Goal: Task Accomplishment & Management: Manage account settings

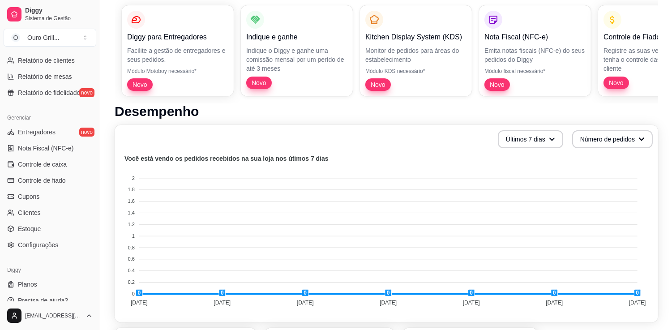
scroll to position [306, 0]
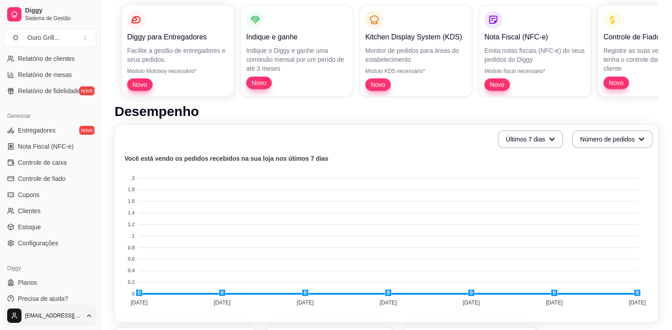
click at [91, 181] on html "Diggy Sistema de Gestão O Ouro Grill ... Loja aberta Período gratuito até 28/09…" at bounding box center [336, 16] width 672 height 330
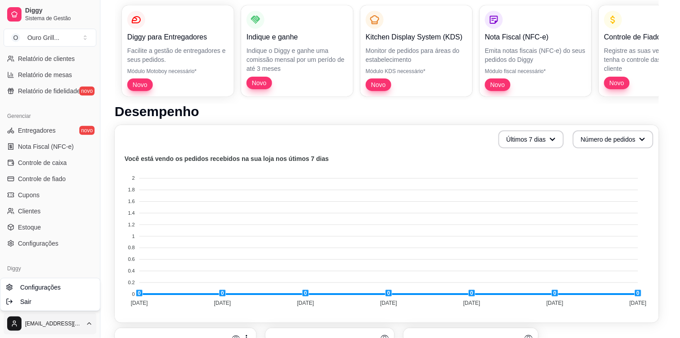
click at [90, 189] on html "Diggy Sistema de Gestão O Ouro Grill ... Loja aberta Período gratuito até 28/09…" at bounding box center [340, 20] width 680 height 338
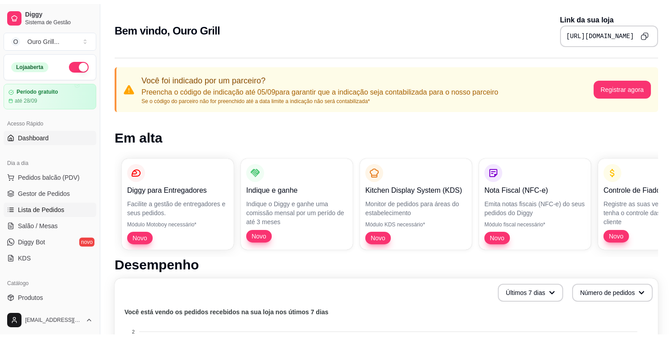
scroll to position [99, 0]
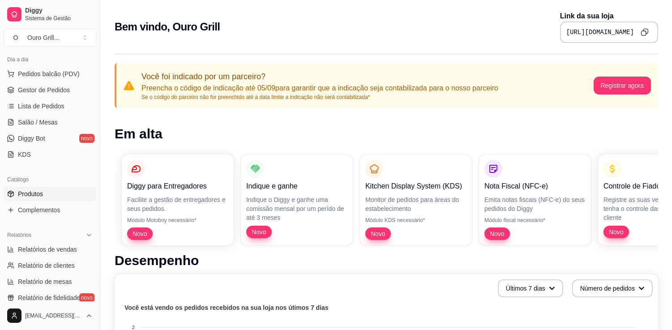
click at [29, 190] on span "Produtos" at bounding box center [30, 193] width 25 height 9
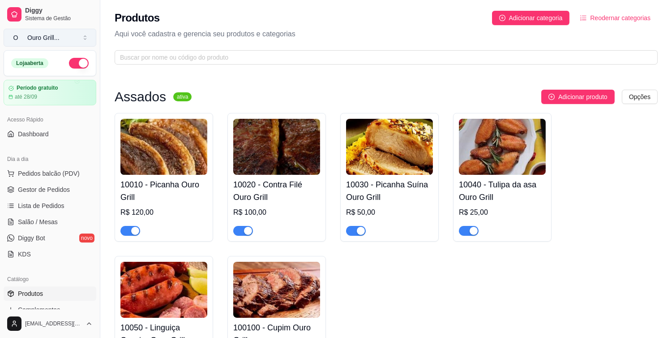
click at [31, 37] on div "Ouro Grill ..." at bounding box center [43, 37] width 32 height 9
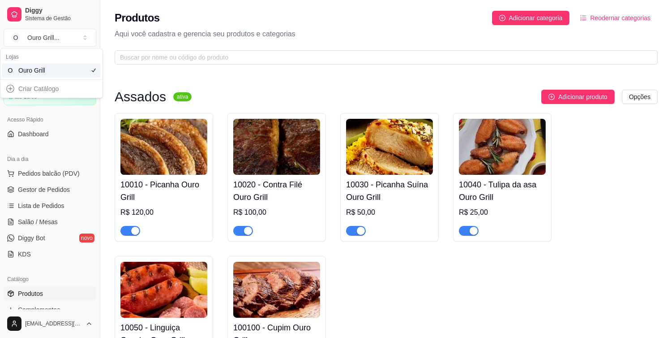
click at [42, 69] on div "Ouro Grill" at bounding box center [38, 70] width 40 height 9
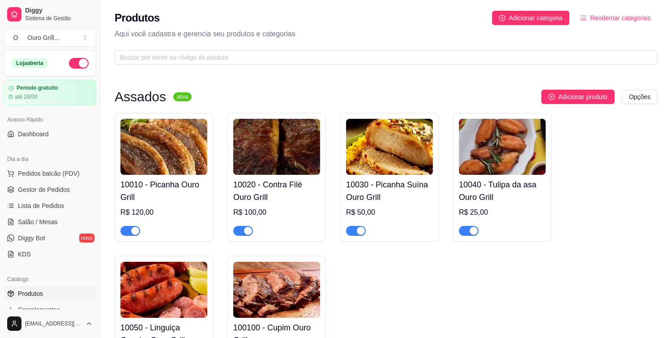
click at [69, 63] on button "button" at bounding box center [79, 63] width 20 height 11
click at [29, 134] on span "Dashboard" at bounding box center [33, 133] width 31 height 9
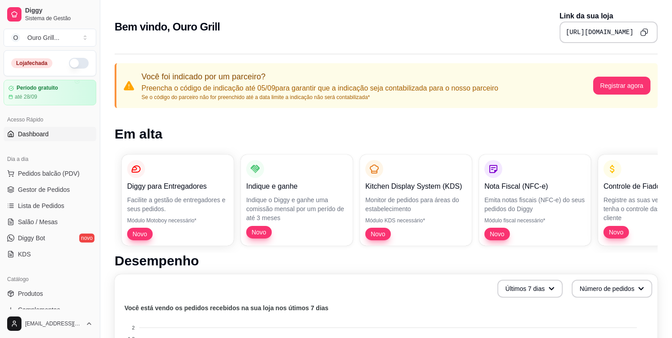
click at [69, 62] on button "button" at bounding box center [79, 63] width 20 height 11
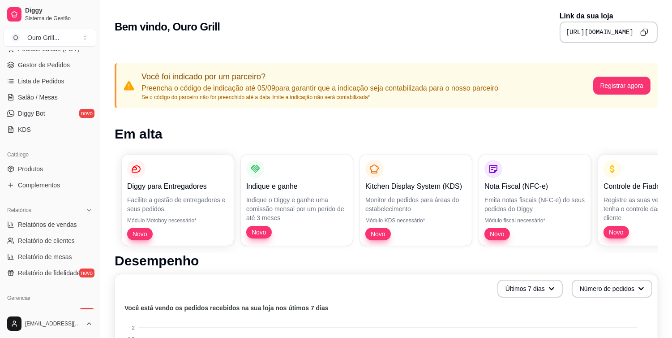
scroll to position [149, 0]
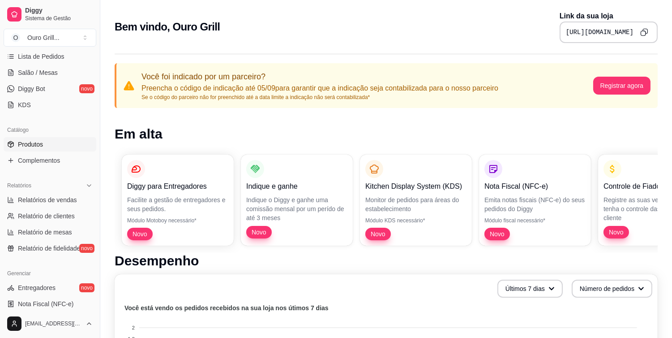
click at [29, 144] on span "Produtos" at bounding box center [30, 144] width 25 height 9
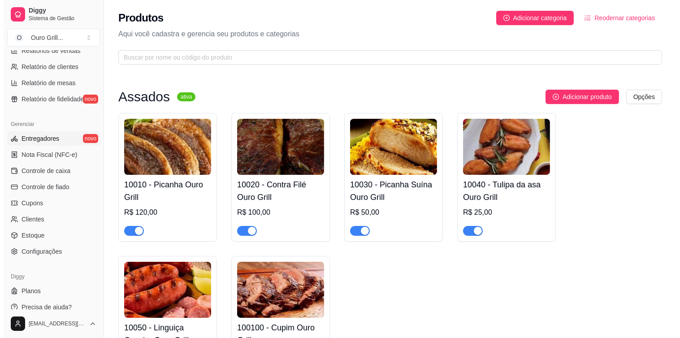
scroll to position [306, 0]
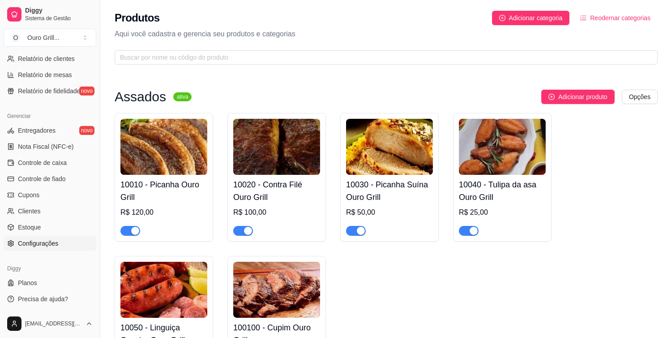
click at [24, 241] on span "Configurações" at bounding box center [38, 243] width 40 height 9
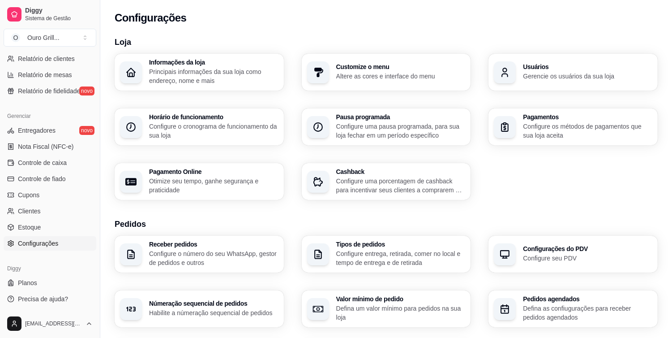
click at [187, 71] on p "Principais informações da sua loja como endereço, nome e mais" at bounding box center [213, 76] width 129 height 18
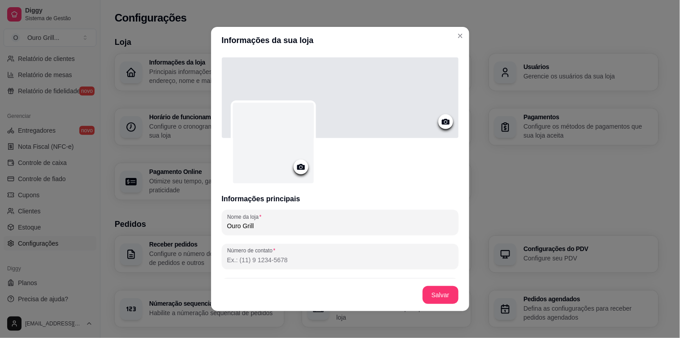
click at [298, 167] on icon at bounding box center [301, 167] width 10 height 10
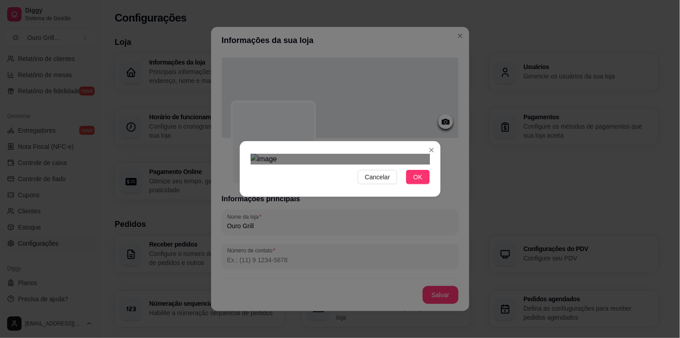
click at [303, 154] on img at bounding box center [339, 159] width 179 height 11
click at [418, 332] on div "Cancelar OK" at bounding box center [340, 169] width 680 height 338
click at [452, 266] on div "Cancelar OK" at bounding box center [340, 169] width 680 height 338
click at [378, 182] on span "Cancelar" at bounding box center [377, 177] width 25 height 10
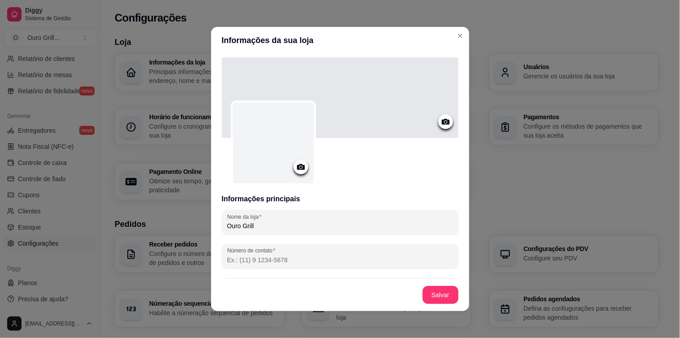
click at [296, 165] on icon at bounding box center [301, 167] width 10 height 10
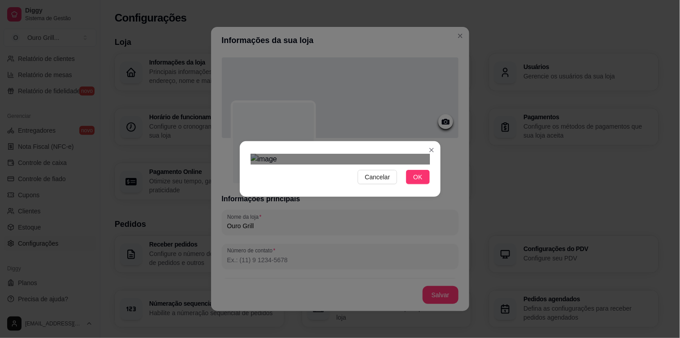
click at [336, 179] on div "Use the arrow keys to move the crop selection area" at bounding box center [340, 259] width 161 height 161
click at [413, 182] on span "OK" at bounding box center [417, 177] width 9 height 10
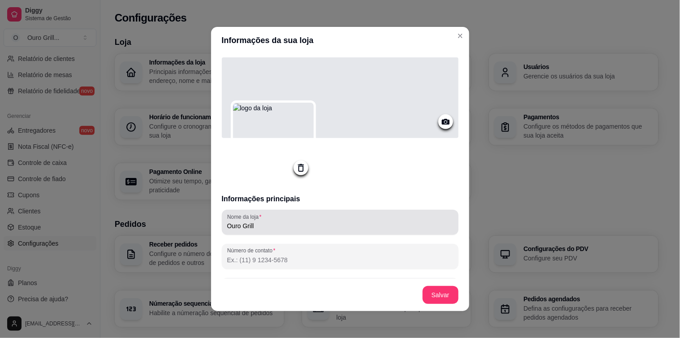
click at [254, 225] on input "Ouro Grill" at bounding box center [340, 225] width 226 height 9
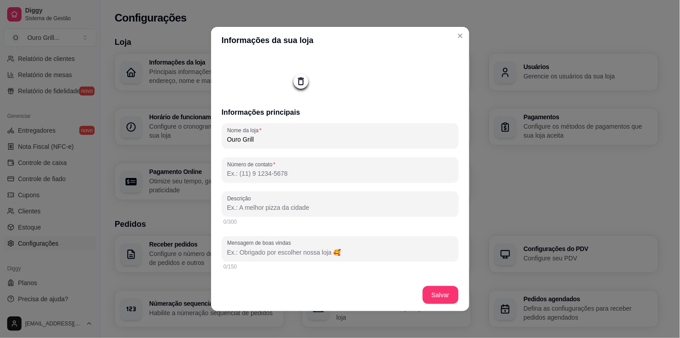
scroll to position [99, 0]
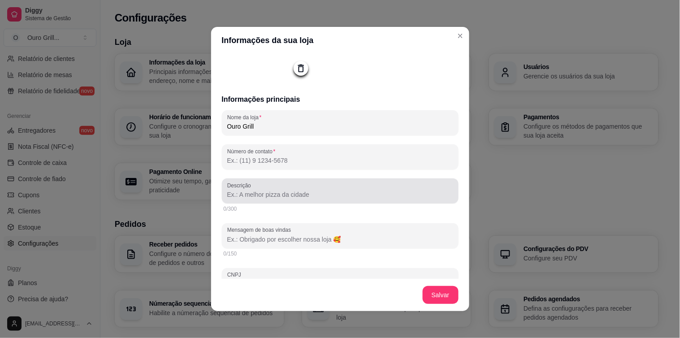
type input "Ouro Grill"
click at [260, 197] on input "Descrição" at bounding box center [340, 194] width 226 height 9
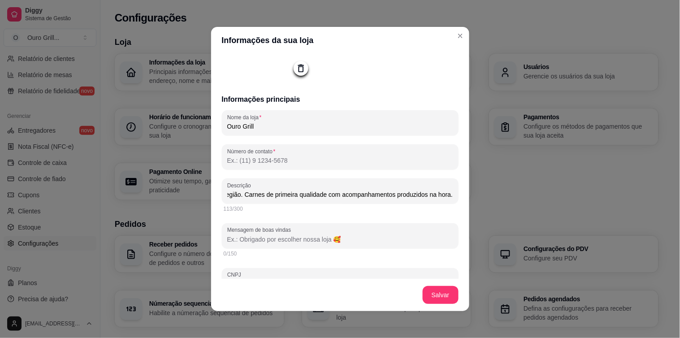
scroll to position [0, 112]
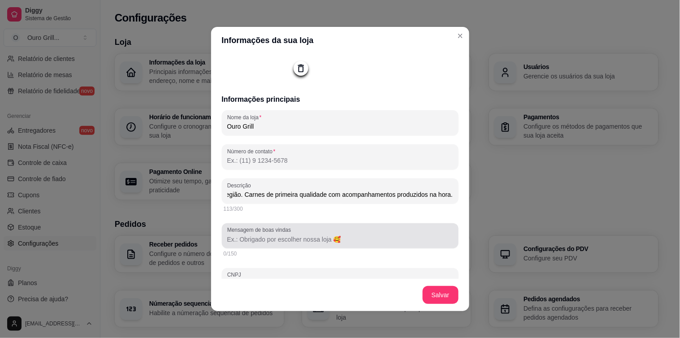
type input "A melhor opção de assados e grill da região. Carnes de primeira qualidade com a…"
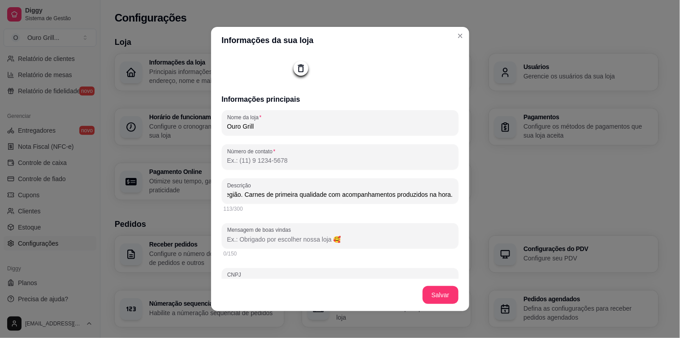
click at [271, 237] on input "Mensagem de boas vindas" at bounding box center [340, 239] width 226 height 9
click at [233, 238] on input "Mensagem de boas vindas" at bounding box center [340, 239] width 226 height 9
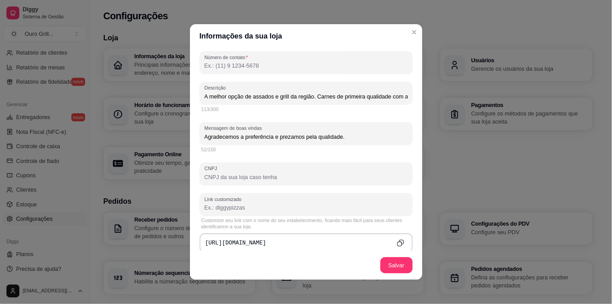
scroll to position [199, 0]
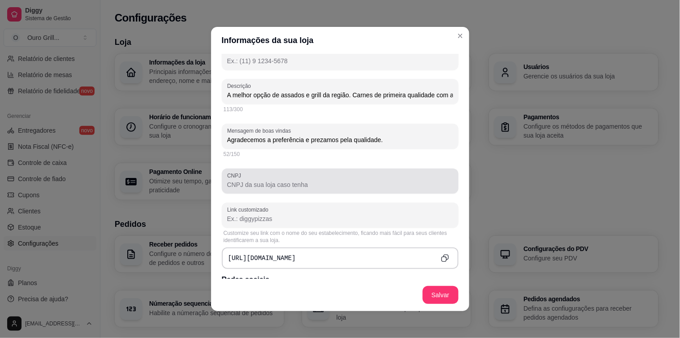
type input "Agradecemos a preferência e prezamos pela qualidade."
click at [238, 184] on input "CNPJ" at bounding box center [340, 184] width 226 height 9
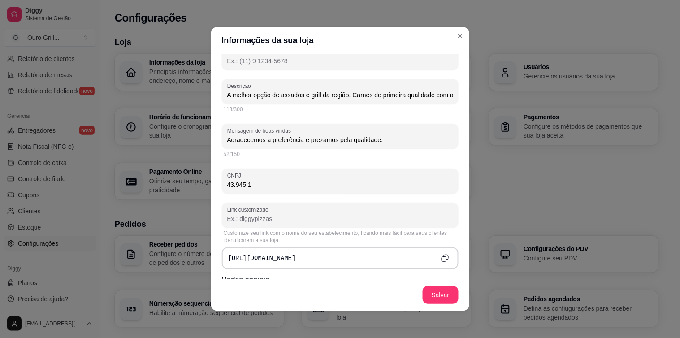
type input "43.945.12"
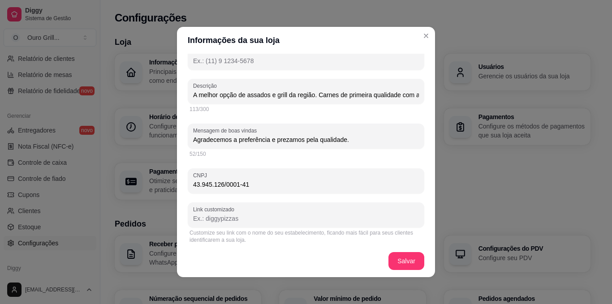
type input "43.945.126/0001-41"
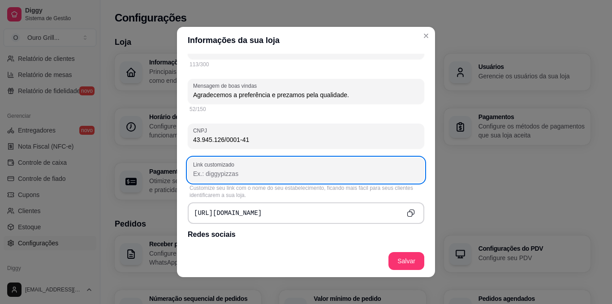
scroll to position [288, 0]
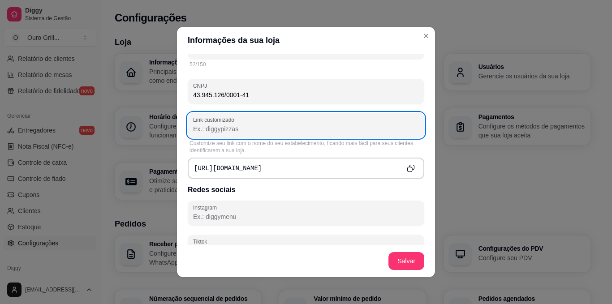
click at [275, 168] on div "[URL][DOMAIN_NAME]" at bounding box center [306, 169] width 237 height 22
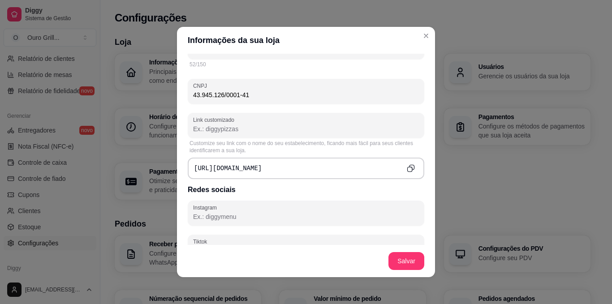
click at [256, 169] on div "[URL][DOMAIN_NAME]" at bounding box center [306, 169] width 237 height 22
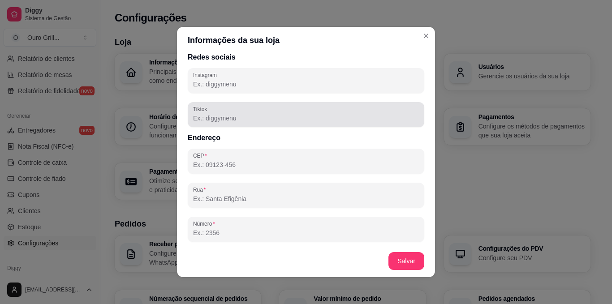
scroll to position [423, 0]
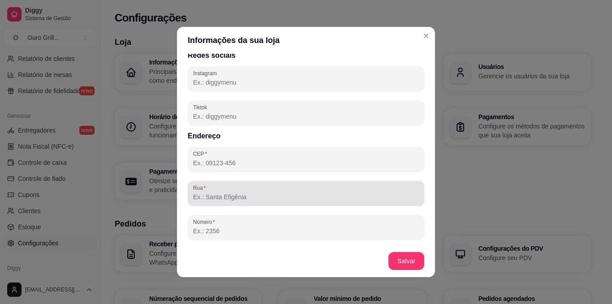
click at [217, 196] on input "Rua" at bounding box center [306, 197] width 226 height 9
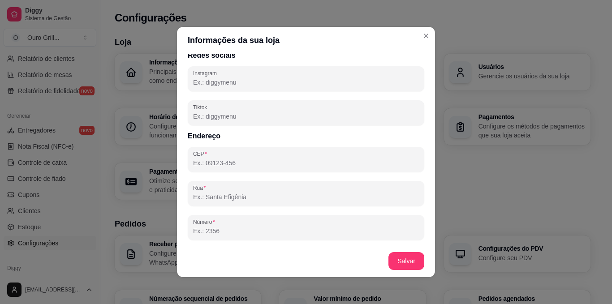
type input "R"
type input "[PERSON_NAME]"
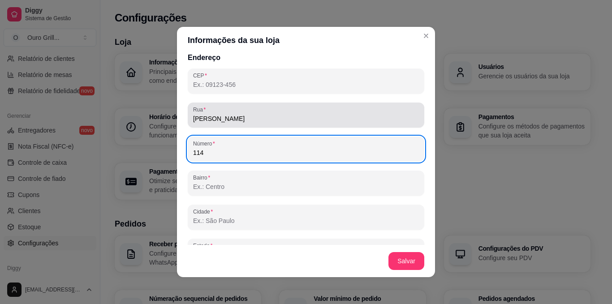
scroll to position [512, 0]
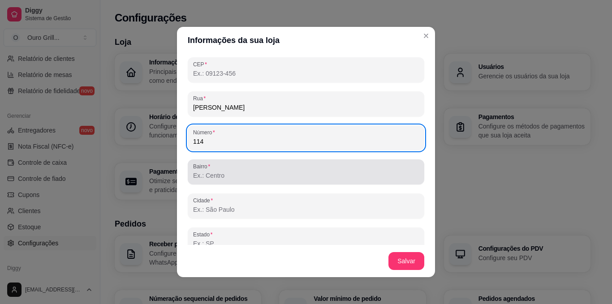
type input "114"
click at [250, 176] on input "Bairro" at bounding box center [306, 175] width 226 height 9
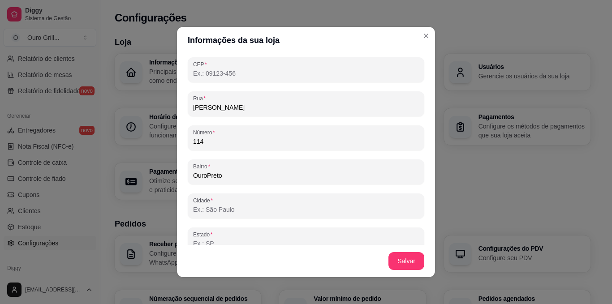
type input "OuroPreto"
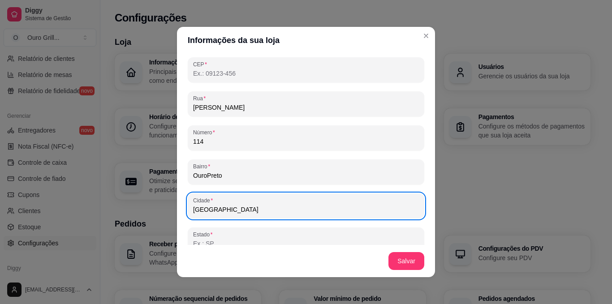
scroll to position [558, 0]
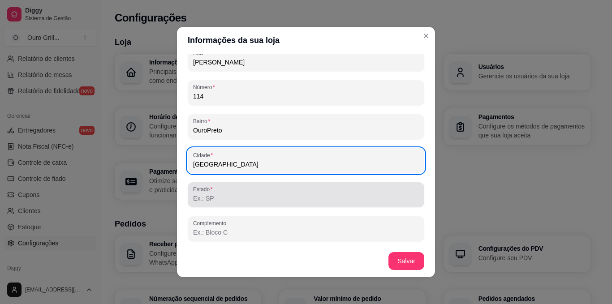
type input "[GEOGRAPHIC_DATA]"
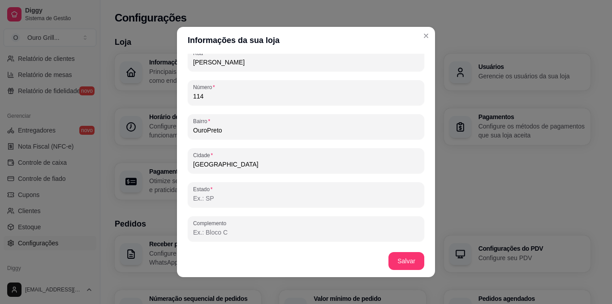
click at [244, 200] on input "Estado" at bounding box center [306, 198] width 226 height 9
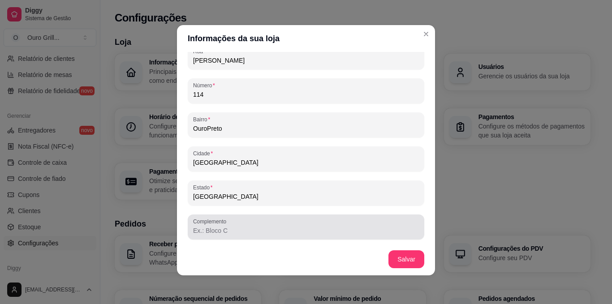
type input "[GEOGRAPHIC_DATA]"
click at [236, 231] on input "Complemento" at bounding box center [306, 230] width 226 height 9
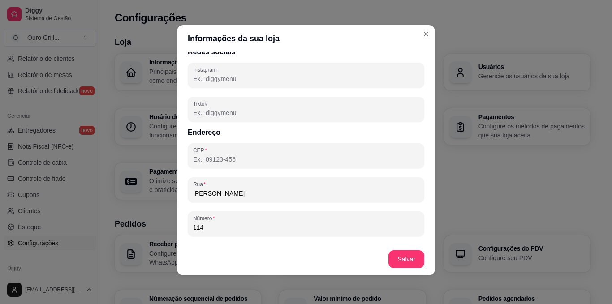
scroll to position [423, 0]
type input "Loja 01"
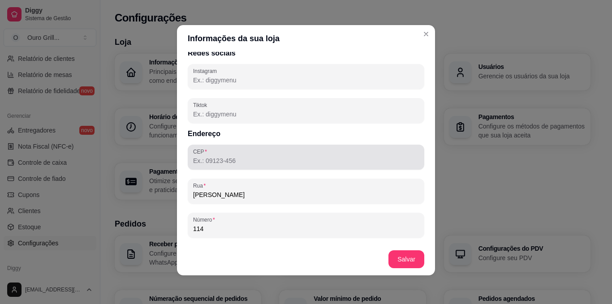
click at [240, 155] on div at bounding box center [306, 157] width 226 height 18
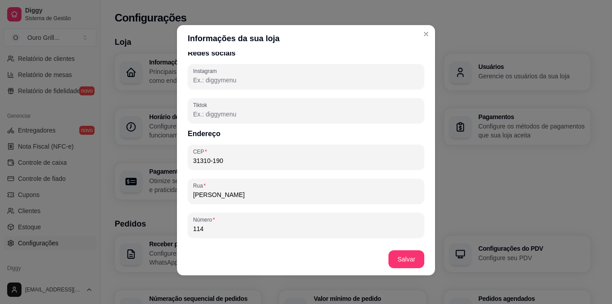
type input "31310-190"
type input "[GEOGRAPHIC_DATA][PERSON_NAME]"
type input "Ouro Preto"
type input "MG"
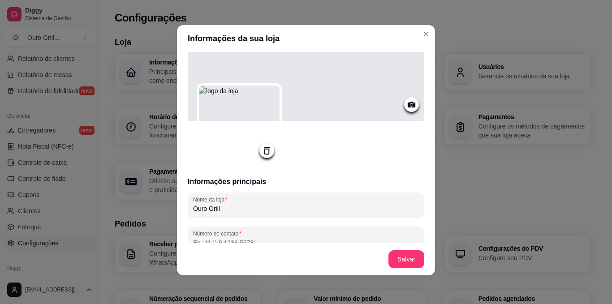
scroll to position [0, 0]
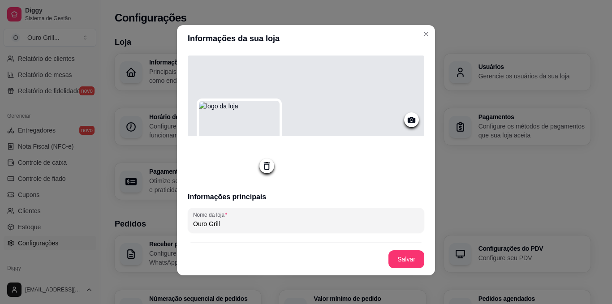
click at [408, 120] on icon at bounding box center [412, 120] width 8 height 6
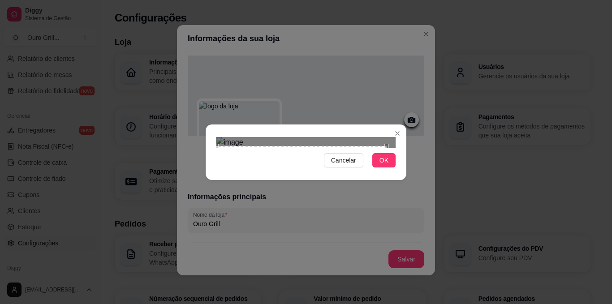
click at [210, 125] on section "Cancelar OK" at bounding box center [306, 153] width 201 height 56
click at [401, 125] on section "Cancelar OK" at bounding box center [306, 153] width 201 height 56
click at [299, 175] on div "Use the arrow keys to move the crop selection area" at bounding box center [305, 181] width 179 height 60
click at [200, 99] on div "Cancelar OK" at bounding box center [306, 152] width 612 height 304
click at [247, 152] on div "Use the arrow keys to move the crop selection area" at bounding box center [305, 182] width 179 height 60
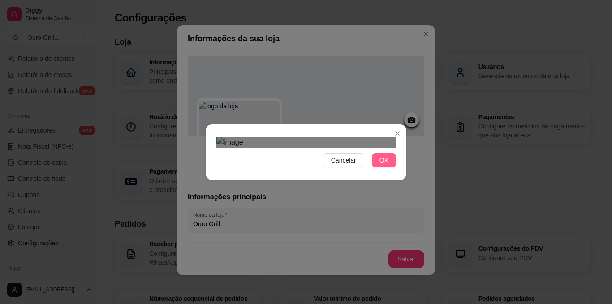
click at [390, 168] on button "OK" at bounding box center [383, 160] width 23 height 14
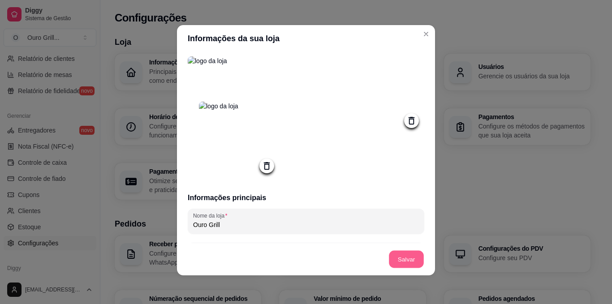
click at [400, 262] on button "Salvar" at bounding box center [406, 259] width 35 height 17
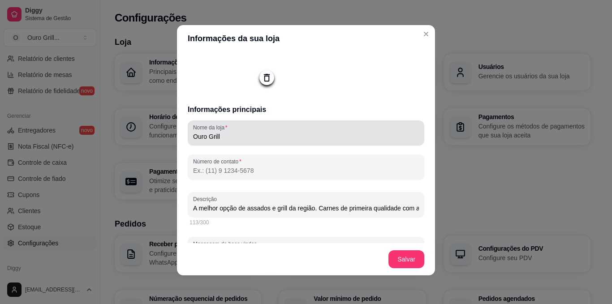
scroll to position [90, 0]
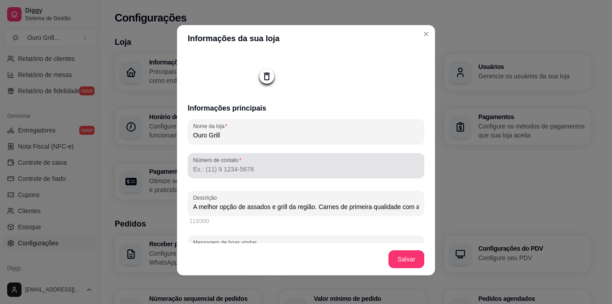
click at [243, 174] on input "Número de contato" at bounding box center [306, 169] width 226 height 9
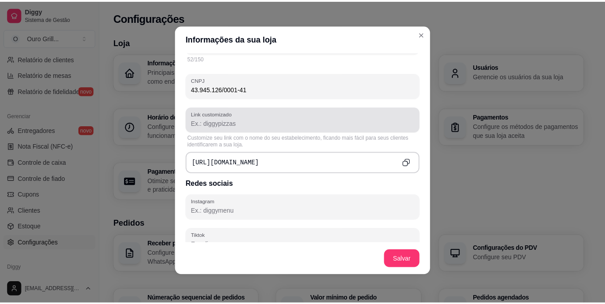
scroll to position [314, 0]
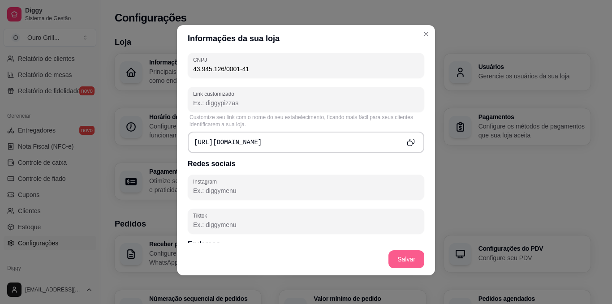
type input "[PHONE_NUMBER]"
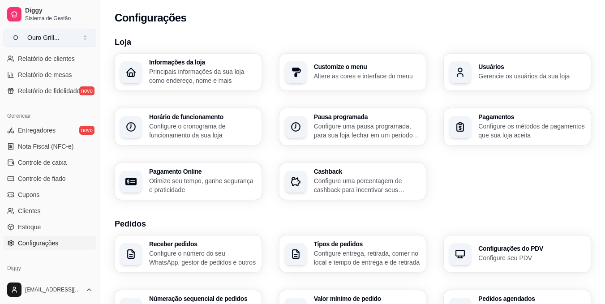
click at [35, 37] on div "Ouro Grill ..." at bounding box center [43, 37] width 32 height 9
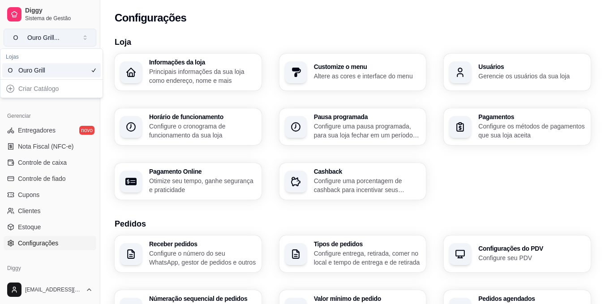
click at [35, 37] on div "Ouro Grill ..." at bounding box center [43, 37] width 32 height 9
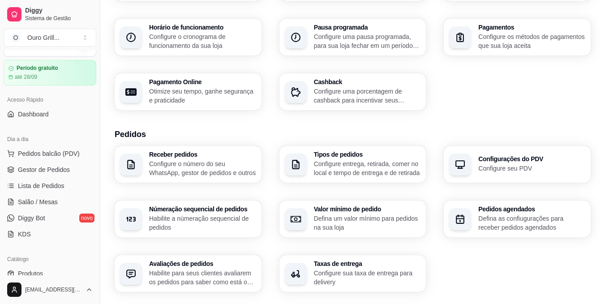
scroll to position [0, 0]
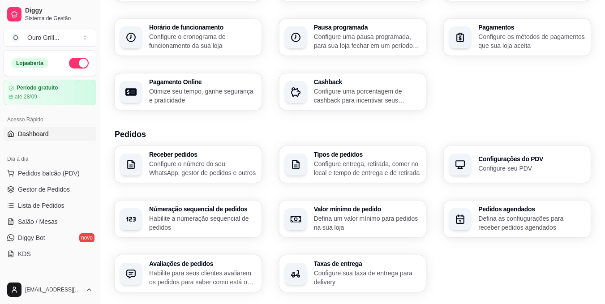
click at [32, 138] on span "Dashboard" at bounding box center [33, 133] width 31 height 9
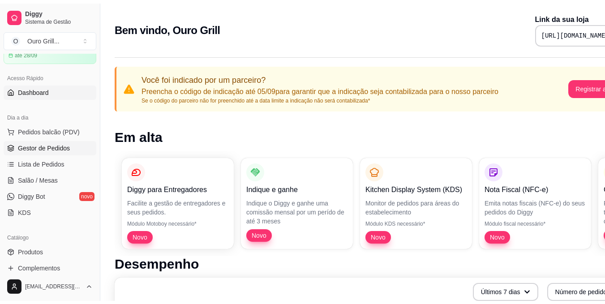
scroll to position [90, 0]
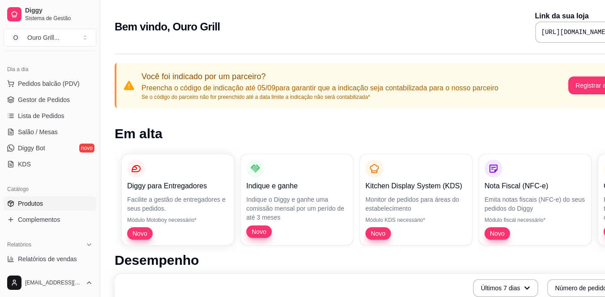
click at [28, 203] on span "Produtos" at bounding box center [30, 203] width 25 height 9
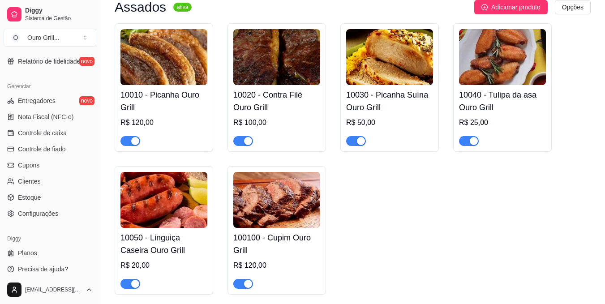
scroll to position [340, 0]
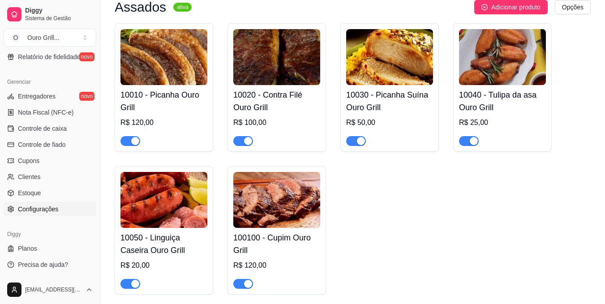
click at [26, 209] on span "Configurações" at bounding box center [38, 209] width 40 height 9
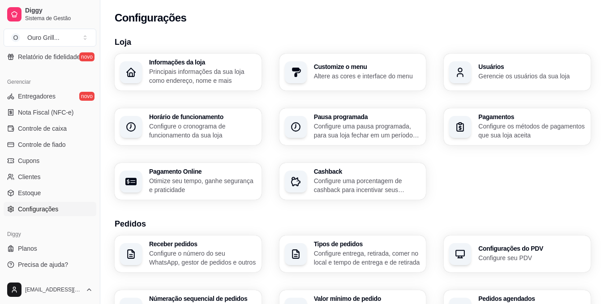
click at [195, 69] on div "Informações da loja Principais informações da sua loja como endereço, nome e ma…" at bounding box center [202, 72] width 107 height 26
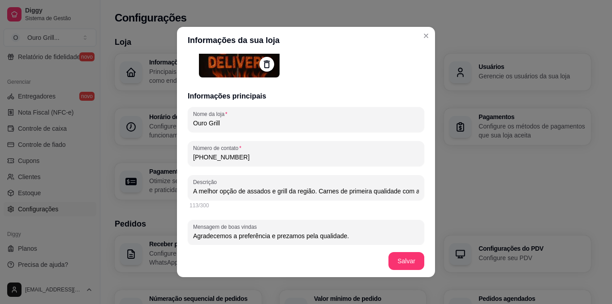
scroll to position [103, 0]
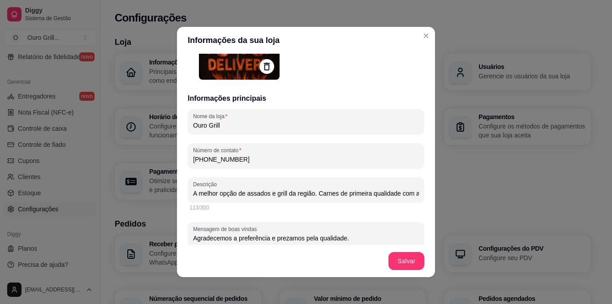
click at [340, 192] on input "A melhor opção de assados e grill da região. Carnes de primeira qualidade com a…" at bounding box center [306, 193] width 226 height 9
click at [409, 193] on div "Descrição A melhor opção de assados e grill da região. Carnes de primeira quali…" at bounding box center [306, 189] width 237 height 25
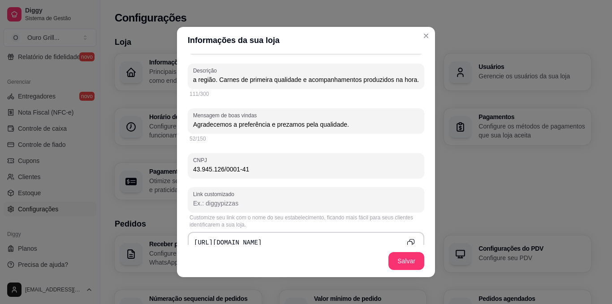
scroll to position [238, 0]
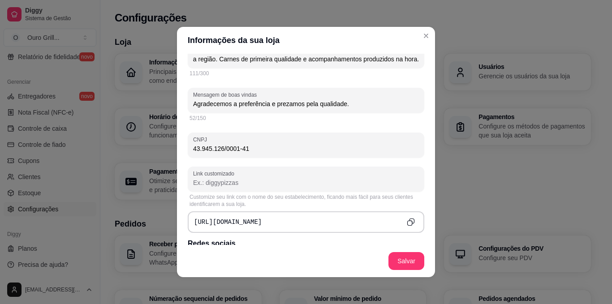
type input "A melhor opção de assados e grill da região. Carnes de primeira qualidade e aco…"
click at [254, 219] on pre "[URL][DOMAIN_NAME]" at bounding box center [228, 222] width 68 height 9
click at [264, 217] on div "[URL][DOMAIN_NAME]" at bounding box center [306, 222] width 237 height 22
click at [258, 218] on div "[URL][DOMAIN_NAME]" at bounding box center [306, 222] width 237 height 22
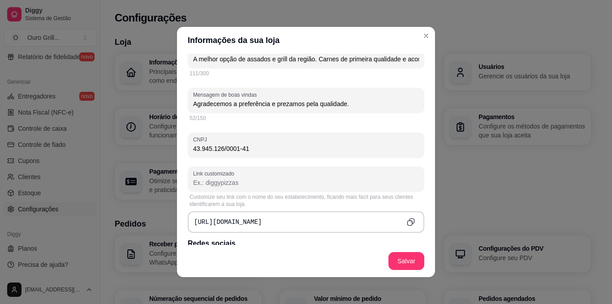
click at [255, 221] on pre "[URL][DOMAIN_NAME]" at bounding box center [228, 222] width 68 height 9
click at [194, 220] on pre "[URL][DOMAIN_NAME]" at bounding box center [228, 222] width 68 height 9
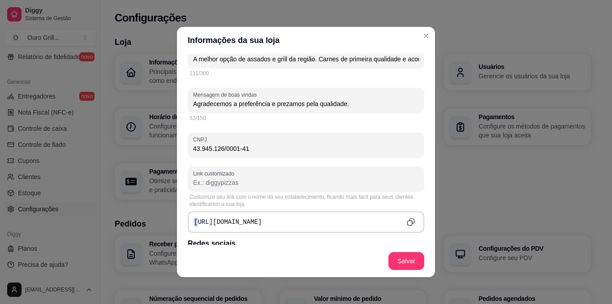
scroll to position [283, 0]
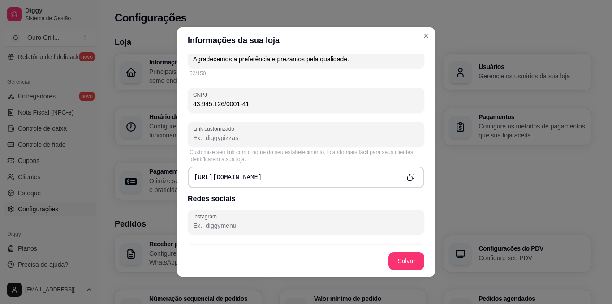
click at [254, 176] on pre "[URL][DOMAIN_NAME]" at bounding box center [228, 177] width 68 height 9
click at [256, 175] on pre "[URL][DOMAIN_NAME]" at bounding box center [228, 177] width 68 height 9
drag, startPoint x: 190, startPoint y: 177, endPoint x: 331, endPoint y: 167, distance: 141.5
click at [262, 174] on div "[URL][DOMAIN_NAME]" at bounding box center [306, 178] width 237 height 22
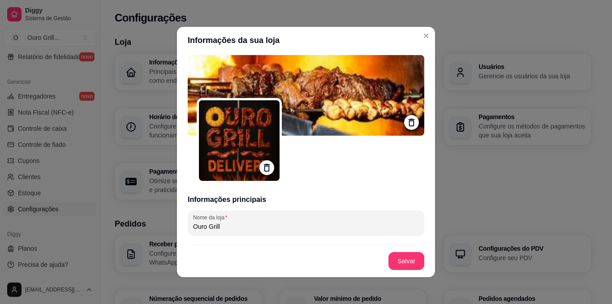
scroll to position [0, 0]
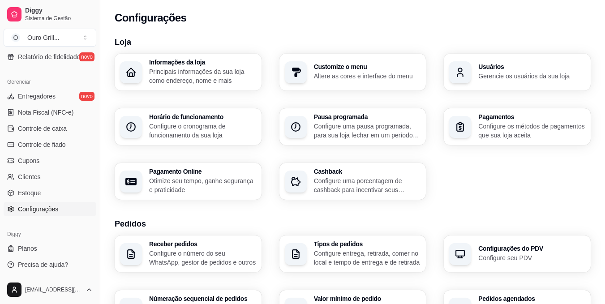
click at [499, 68] on h3 "Usuários" at bounding box center [531, 67] width 107 height 6
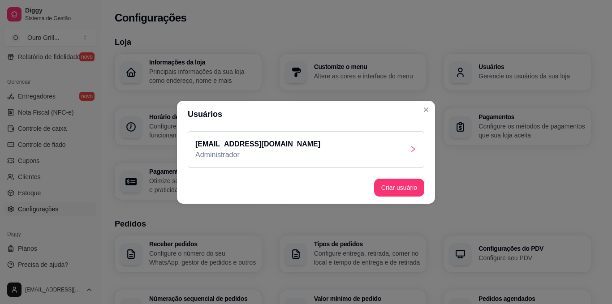
click at [413, 148] on icon "right" at bounding box center [412, 149] width 7 height 7
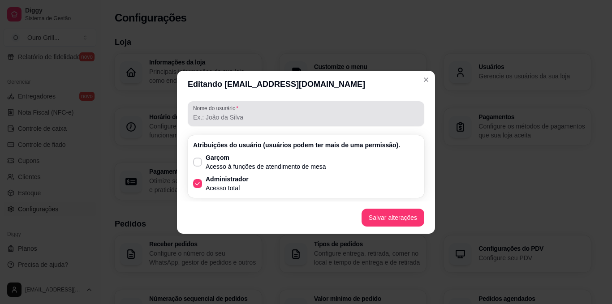
click at [237, 113] on input "Nome do usurário" at bounding box center [306, 117] width 226 height 9
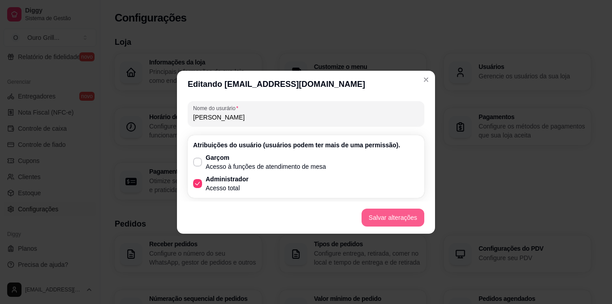
type input "[PERSON_NAME]"
click at [387, 218] on button "Salvar alterações" at bounding box center [392, 218] width 63 height 18
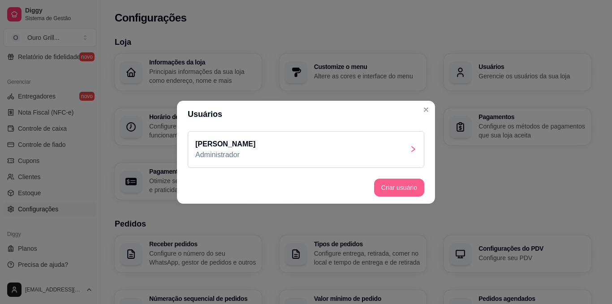
click at [393, 192] on button "Criar usuário" at bounding box center [399, 188] width 50 height 18
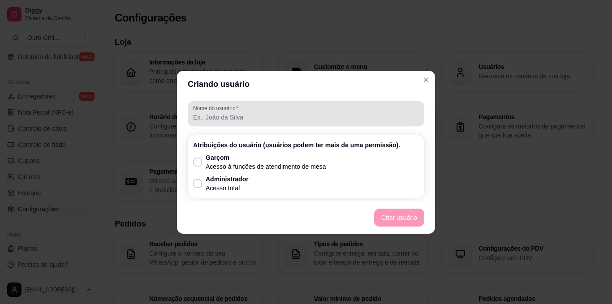
click at [204, 116] on input "Nome do usurário" at bounding box center [306, 117] width 226 height 9
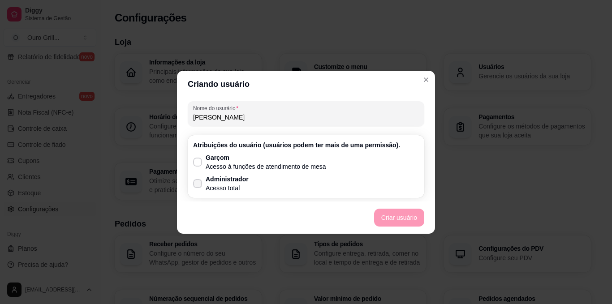
type input "[PERSON_NAME]"
click at [199, 185] on icon at bounding box center [197, 183] width 7 height 5
click at [198, 185] on input "Administrador Acesso total" at bounding box center [196, 188] width 6 height 6
checkbox input "true"
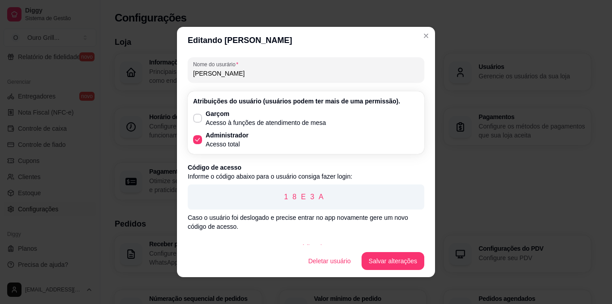
scroll to position [15, 0]
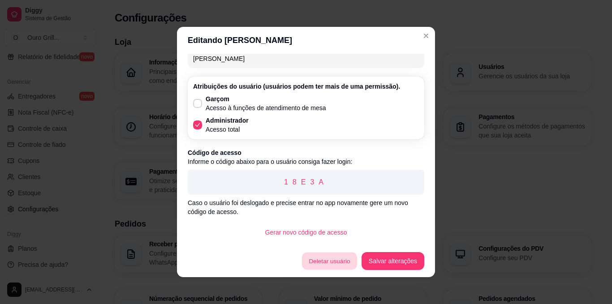
click at [327, 263] on button "Deletar usuário" at bounding box center [329, 261] width 55 height 17
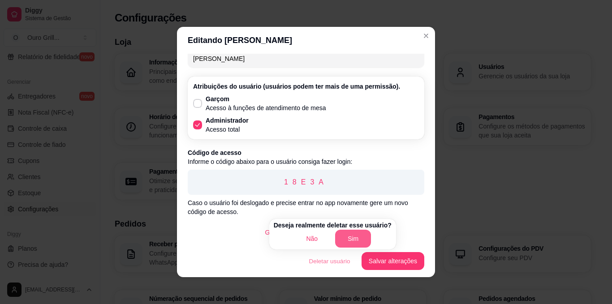
click at [349, 239] on button "Sim" at bounding box center [353, 239] width 36 height 18
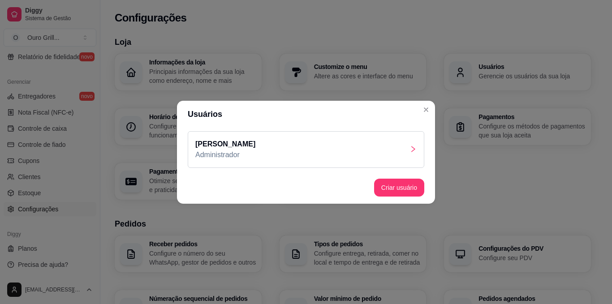
click at [413, 149] on icon "right" at bounding box center [412, 149] width 7 height 7
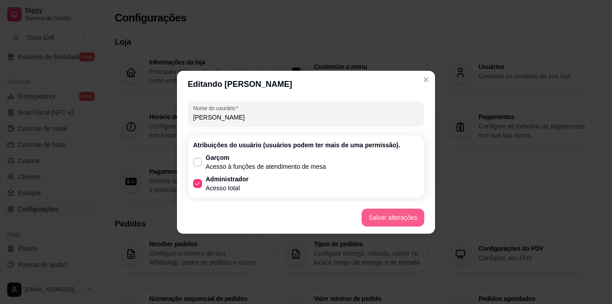
click at [401, 210] on button "Salvar alterações" at bounding box center [392, 218] width 63 height 18
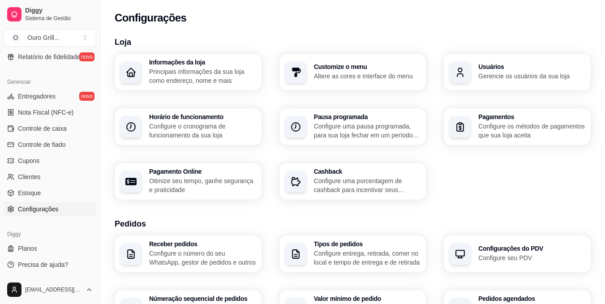
click at [189, 125] on p "Configure o cronograma de funcionamento da sua loja" at bounding box center [202, 131] width 107 height 18
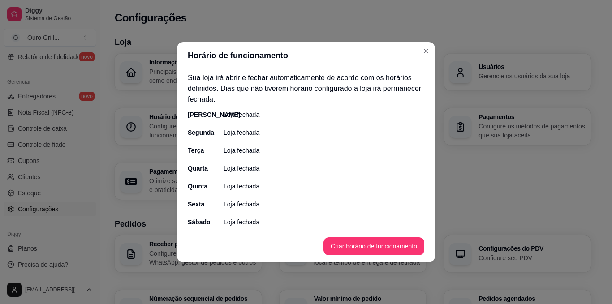
click at [240, 112] on p "Loja fechada" at bounding box center [242, 114] width 36 height 9
click at [357, 243] on button "Criar horário de funcionamento" at bounding box center [374, 245] width 98 height 17
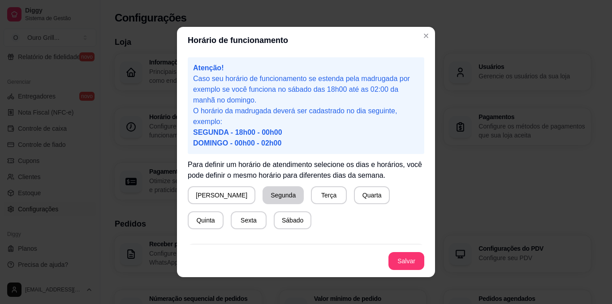
click at [264, 195] on button "Segunda" at bounding box center [282, 195] width 41 height 18
click at [263, 195] on button "Segunda" at bounding box center [282, 195] width 38 height 17
click at [262, 194] on button "Segunda" at bounding box center [282, 195] width 41 height 18
click at [263, 194] on button "Segunda" at bounding box center [282, 195] width 38 height 17
click at [262, 194] on button "Segunda" at bounding box center [282, 195] width 41 height 18
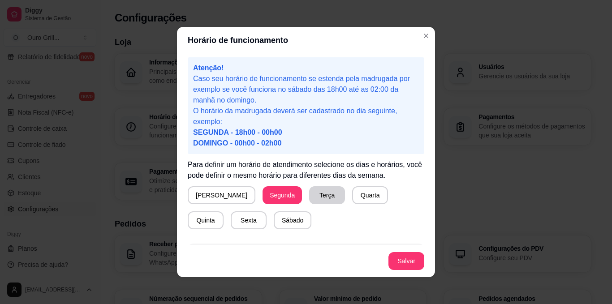
click at [309, 191] on button "Terça" at bounding box center [327, 195] width 36 height 18
click at [352, 198] on button "Quarta" at bounding box center [370, 195] width 36 height 18
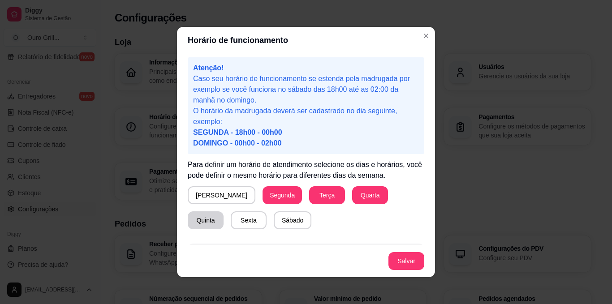
click at [224, 211] on button "Quinta" at bounding box center [206, 220] width 36 height 18
click at [231, 222] on button "Sexta" at bounding box center [249, 220] width 36 height 18
click at [274, 220] on button "Sábado" at bounding box center [292, 220] width 37 height 17
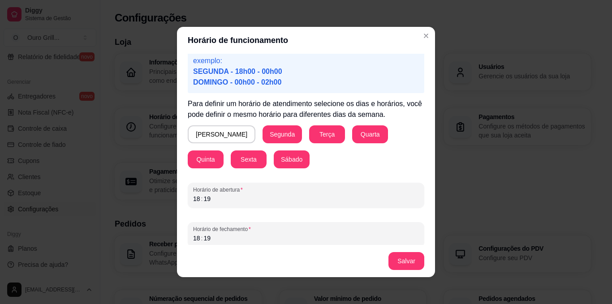
scroll to position [67, 0]
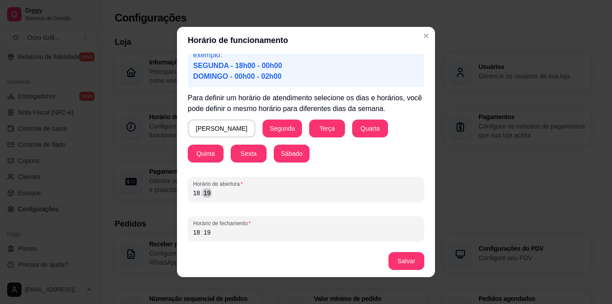
click at [215, 192] on div "18 : 19" at bounding box center [306, 193] width 226 height 11
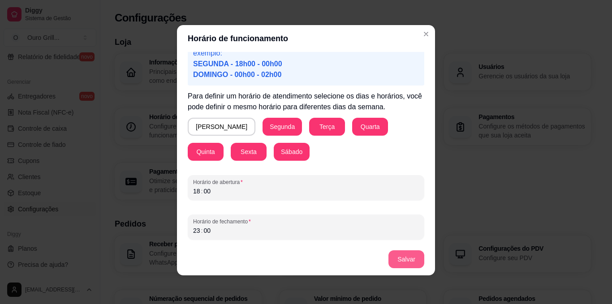
click at [400, 258] on button "Salvar" at bounding box center [406, 259] width 36 height 18
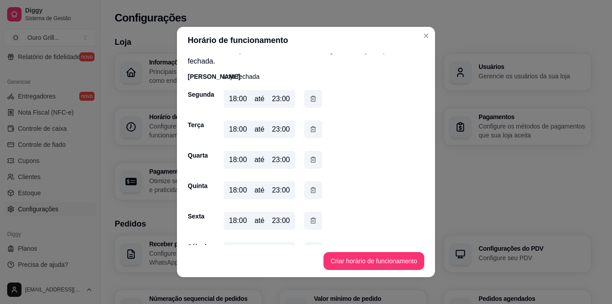
scroll to position [45, 0]
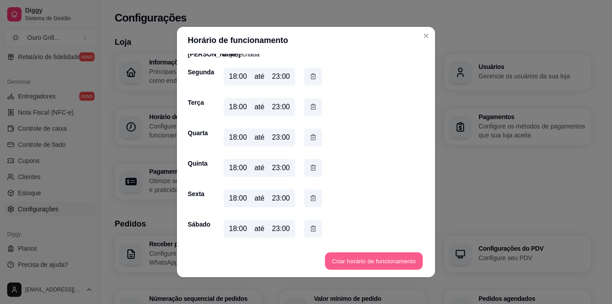
click at [374, 263] on button "Criar horário de funcionamento" at bounding box center [374, 261] width 98 height 17
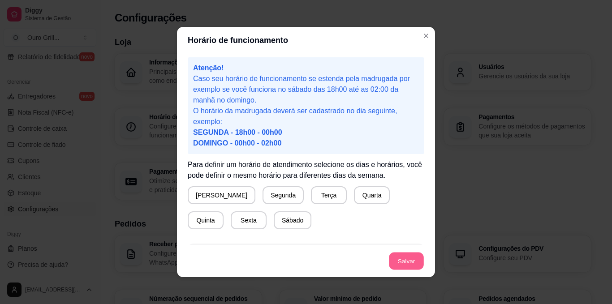
click at [415, 259] on button "Salvar" at bounding box center [406, 261] width 35 height 17
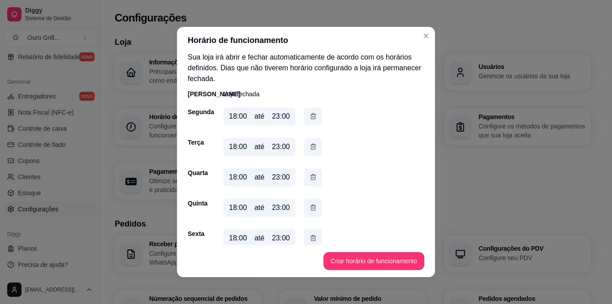
scroll to position [0, 0]
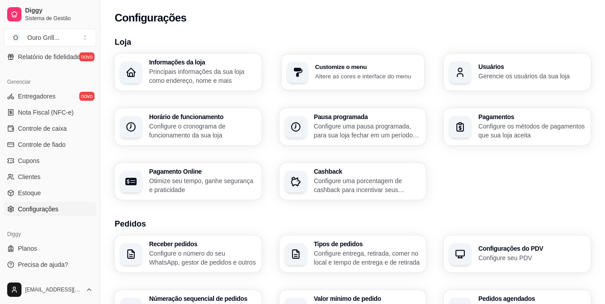
click at [349, 68] on h3 "Customize o menu" at bounding box center [367, 67] width 104 height 6
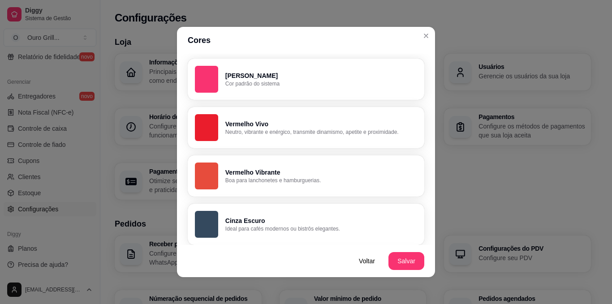
scroll to position [45, 0]
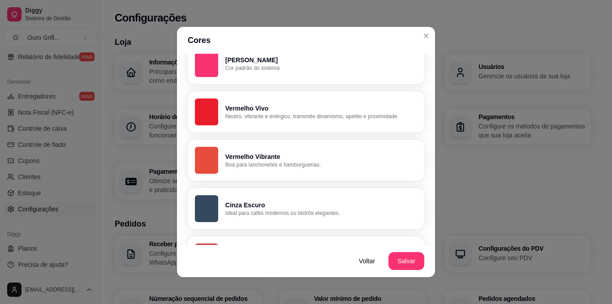
click at [232, 104] on p "Vermelho Vivo" at bounding box center [321, 108] width 192 height 9
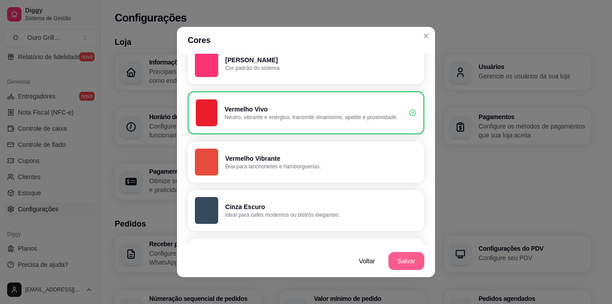
click at [398, 259] on button "Salvar" at bounding box center [406, 261] width 36 height 18
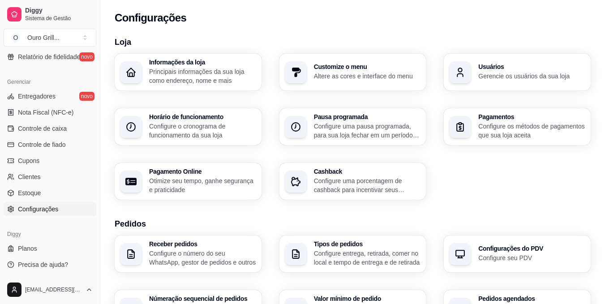
click at [492, 127] on p "Configure os métodos de pagamentos que sua loja aceita" at bounding box center [531, 131] width 107 height 18
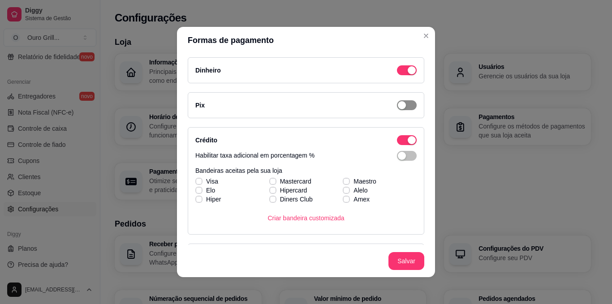
click at [398, 105] on div "button" at bounding box center [402, 105] width 8 height 8
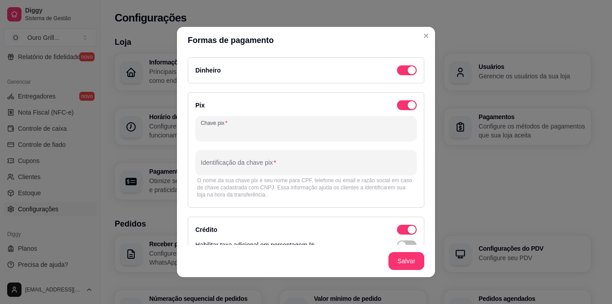
click at [234, 131] on input "Chave pix" at bounding box center [306, 132] width 211 height 9
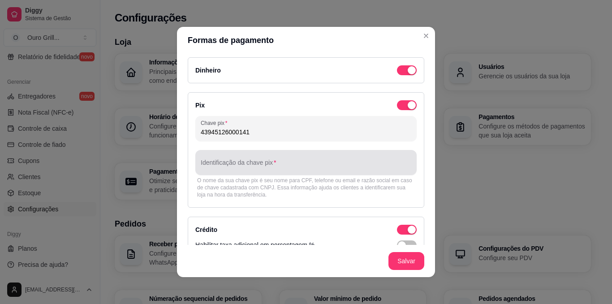
type input "43945126000141"
drag, startPoint x: 215, startPoint y: 161, endPoint x: 280, endPoint y: 177, distance: 67.0
click at [215, 161] on div at bounding box center [306, 163] width 211 height 18
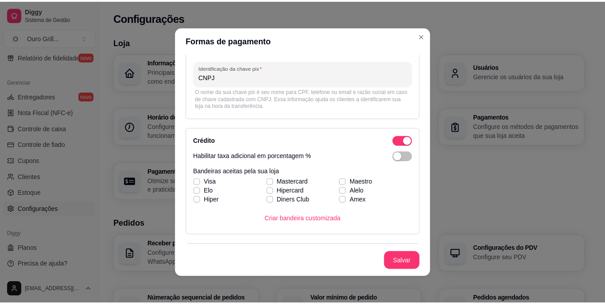
scroll to position [90, 0]
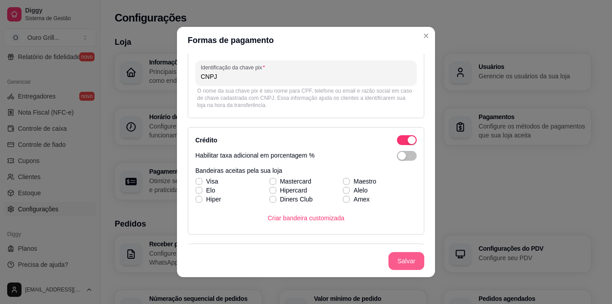
type input "CNPJ"
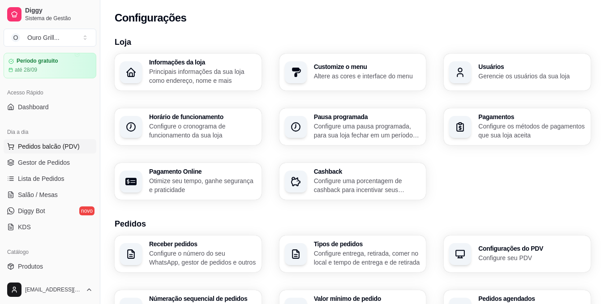
scroll to position [0, 0]
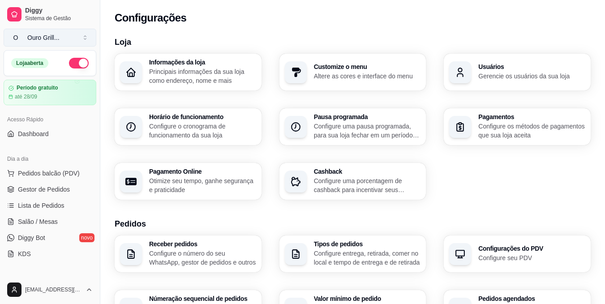
click at [84, 41] on button "O Ouro Grill ..." at bounding box center [50, 38] width 93 height 18
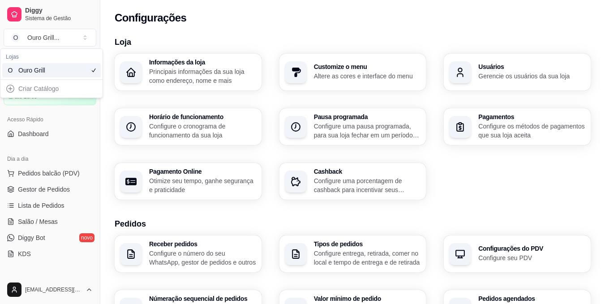
click at [10, 87] on div "Criar Catálogo" at bounding box center [51, 89] width 99 height 14
click at [85, 38] on button "O Ouro Grill ..." at bounding box center [50, 38] width 93 height 18
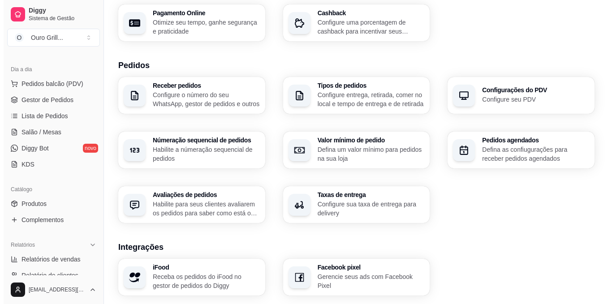
scroll to position [179, 0]
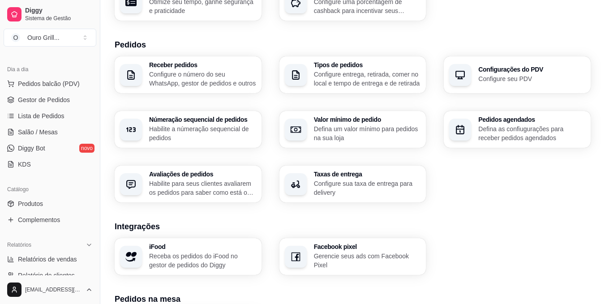
click at [501, 131] on p "Defina as confiugurações para receber pedidos agendados" at bounding box center [531, 134] width 107 height 18
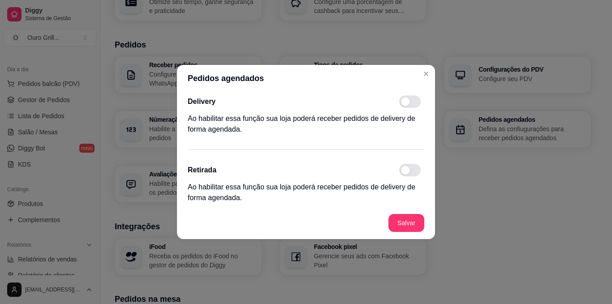
click at [404, 102] on span at bounding box center [405, 101] width 9 height 9
click at [404, 103] on input "checkbox" at bounding box center [402, 106] width 6 height 6
checkbox input "true"
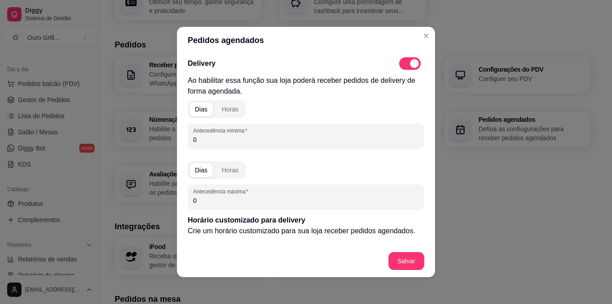
click at [194, 142] on input "0" at bounding box center [306, 139] width 226 height 9
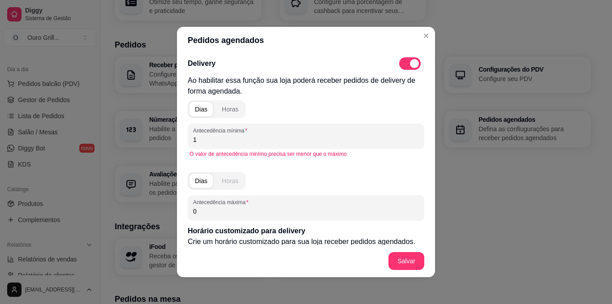
type input "1"
click at [228, 184] on div "Horas" at bounding box center [230, 180] width 17 height 9
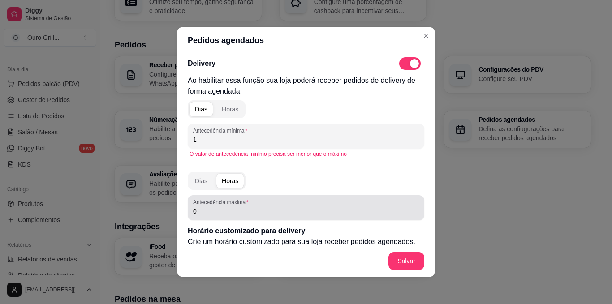
click at [206, 215] on input "0" at bounding box center [306, 211] width 226 height 9
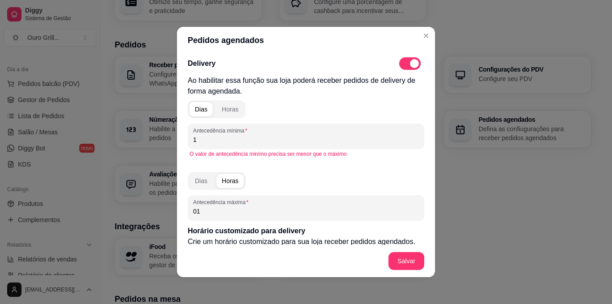
type input "0"
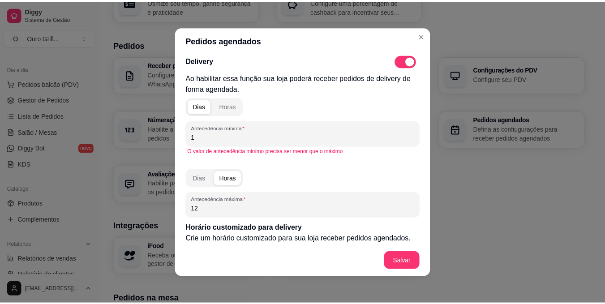
scroll to position [0, 0]
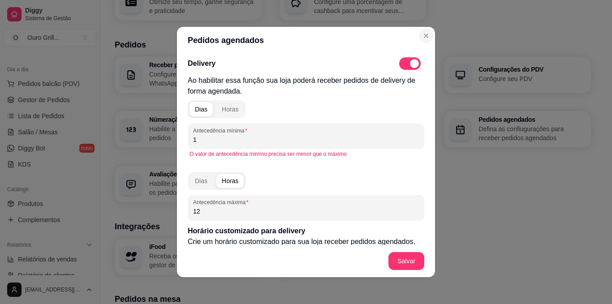
type input "12"
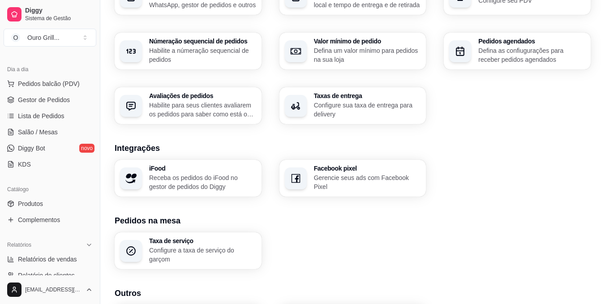
scroll to position [269, 0]
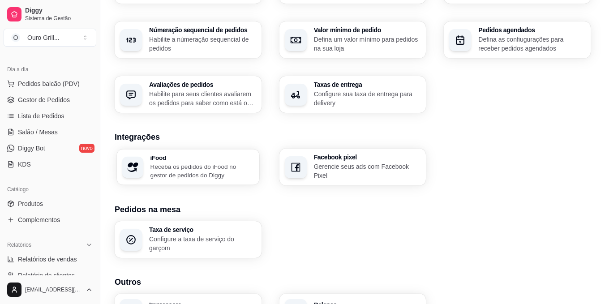
click at [168, 167] on p "Receba os pedidos do iFood no gestor de pedidos do Diggy" at bounding box center [202, 170] width 103 height 17
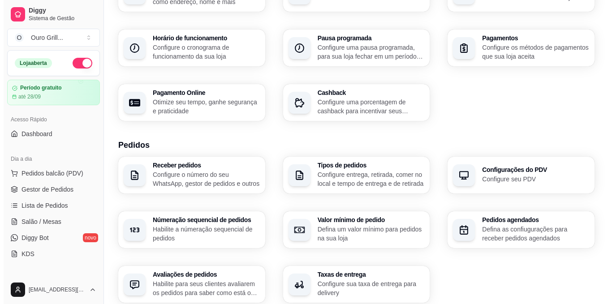
scroll to position [0, 0]
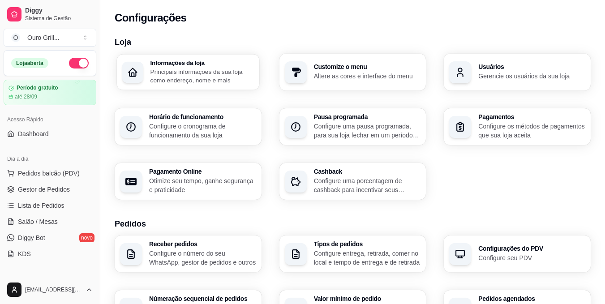
click at [176, 73] on p "Principais informações da sua loja como endereço, nome e mais" at bounding box center [202, 75] width 103 height 17
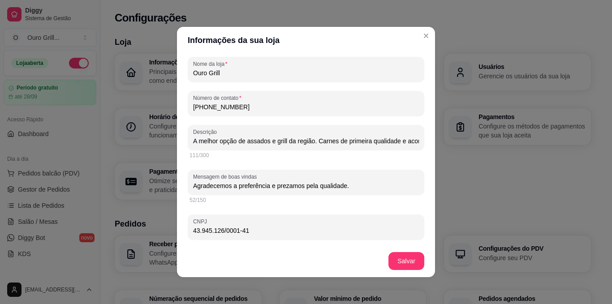
scroll to position [179, 0]
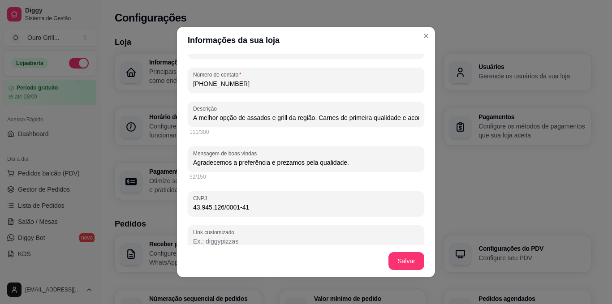
click at [274, 164] on input "Agradecemos a preferência e prezamos pela qualidade." at bounding box center [306, 162] width 226 height 9
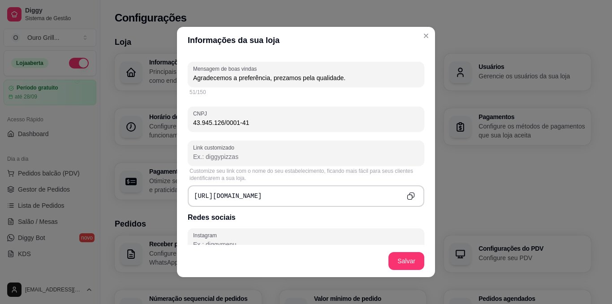
scroll to position [269, 0]
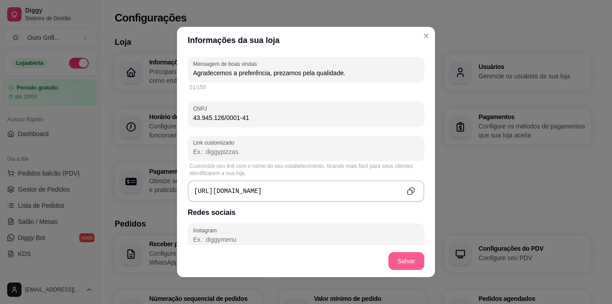
type input "Agradecemos a preferência, prezamos pela qualidade."
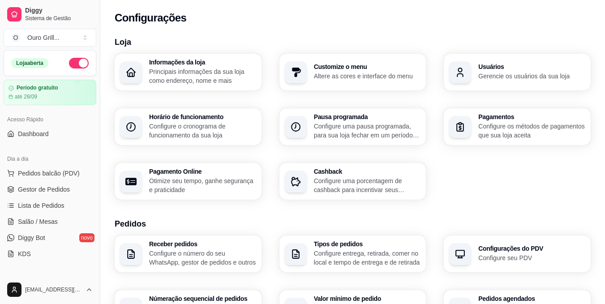
click at [176, 68] on p "Principais informações da sua loja como endereço, nome e mais" at bounding box center [202, 76] width 107 height 18
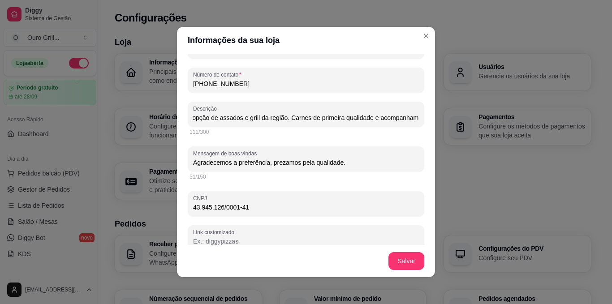
scroll to position [0, 103]
drag, startPoint x: 314, startPoint y: 118, endPoint x: 411, endPoint y: 117, distance: 96.3
click at [411, 117] on div "Descrição A melhor opção de assados e grill da região. Carnes de primeira quali…" at bounding box center [306, 114] width 237 height 25
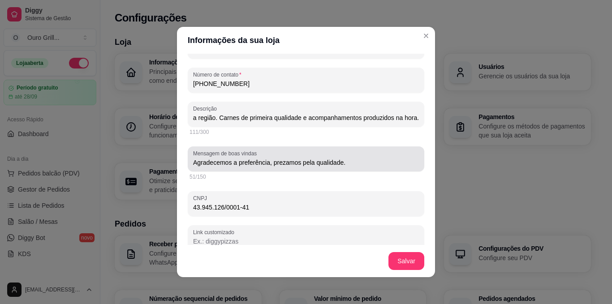
scroll to position [0, 0]
drag, startPoint x: 189, startPoint y: 163, endPoint x: 350, endPoint y: 161, distance: 161.3
click at [350, 161] on div "Mensagem de boas vindas Agradecemos a preferência, prezamos pela qualidade." at bounding box center [306, 158] width 237 height 25
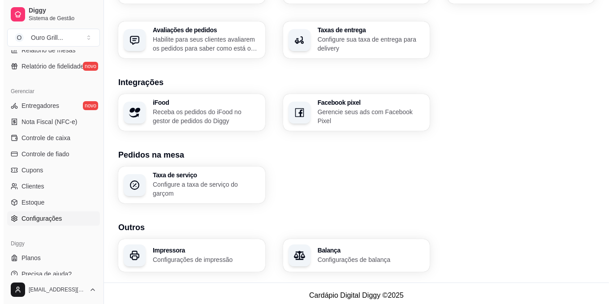
scroll to position [340, 0]
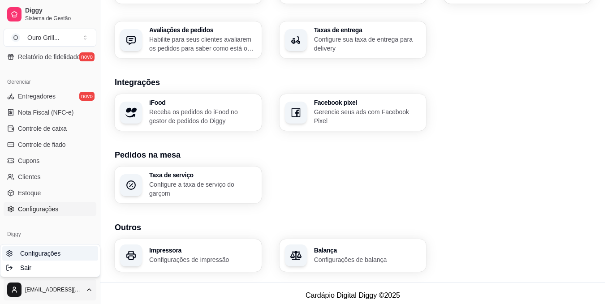
click at [33, 254] on span "Configurações" at bounding box center [40, 253] width 40 height 9
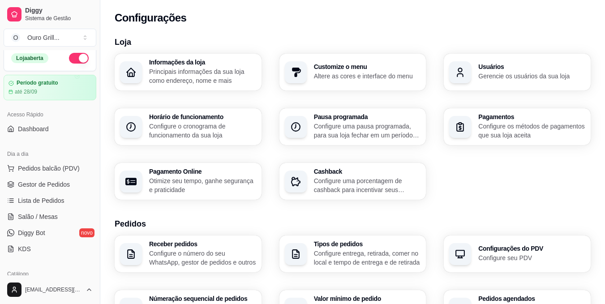
scroll to position [0, 0]
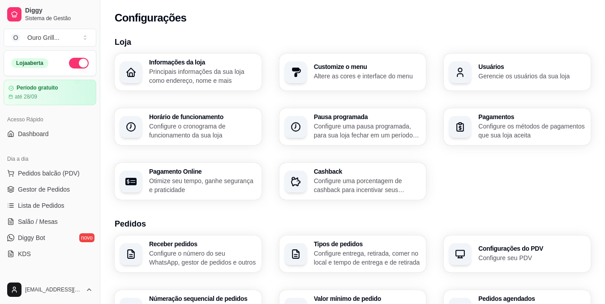
click at [219, 65] on h3 "Informações da loja" at bounding box center [202, 62] width 107 height 6
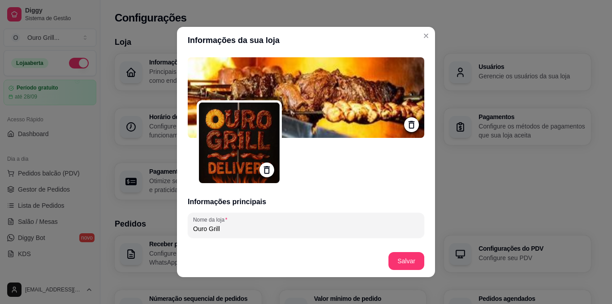
click at [372, 99] on img at bounding box center [306, 97] width 237 height 81
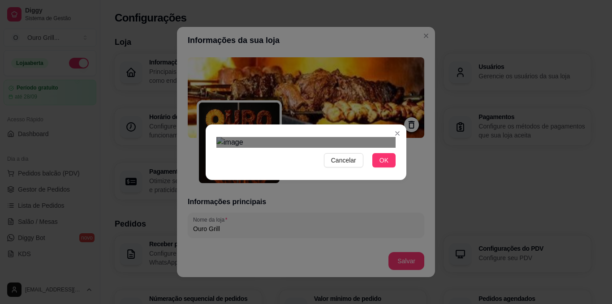
click at [198, 93] on div "Cancelar OK" at bounding box center [306, 152] width 612 height 304
click at [414, 97] on div "Cancelar OK" at bounding box center [306, 152] width 612 height 304
click at [300, 176] on div "Use the arrow keys to move the crop selection area" at bounding box center [305, 202] width 179 height 60
click at [294, 180] on div "Use the arrow keys to move the crop selection area" at bounding box center [305, 205] width 179 height 60
click at [387, 165] on span "OK" at bounding box center [383, 160] width 9 height 10
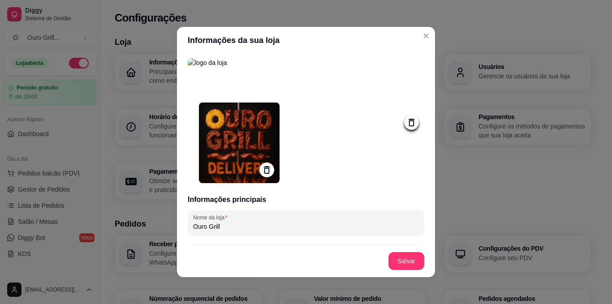
click at [406, 126] on icon at bounding box center [411, 122] width 10 height 10
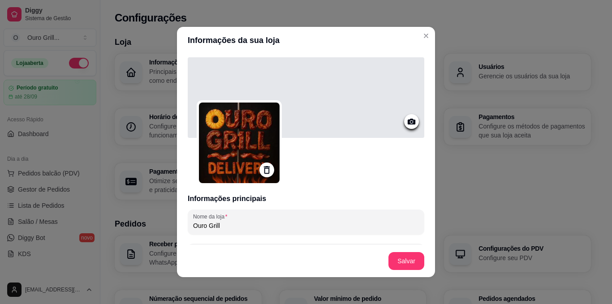
click at [408, 123] on icon at bounding box center [412, 122] width 8 height 6
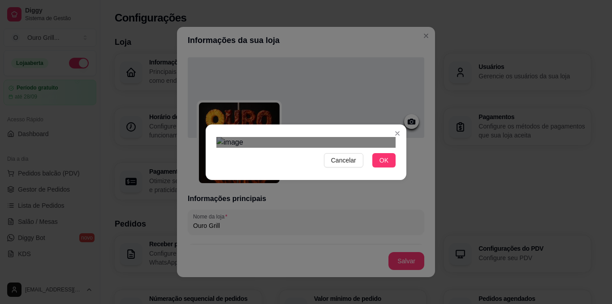
click at [198, 111] on div "Cancelar OK" at bounding box center [306, 152] width 612 height 304
click at [418, 191] on div "Cancelar OK" at bounding box center [306, 152] width 612 height 304
click at [317, 181] on div "Use the arrow keys to move the crop selection area" at bounding box center [305, 206] width 179 height 60
click at [394, 168] on button "OK" at bounding box center [383, 160] width 23 height 14
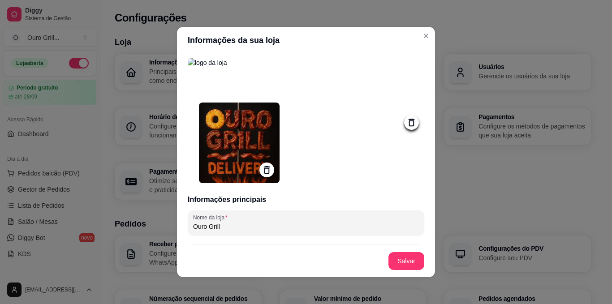
click at [409, 126] on icon at bounding box center [412, 123] width 6 height 8
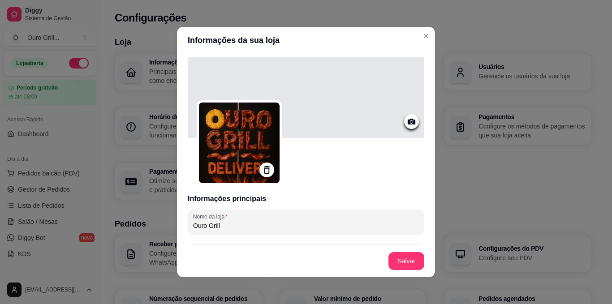
click at [406, 120] on icon at bounding box center [411, 121] width 10 height 10
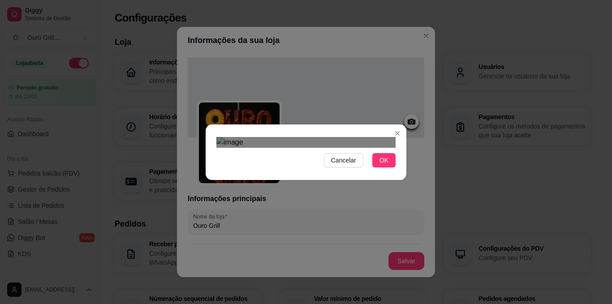
click at [200, 111] on div "Cancelar OK" at bounding box center [306, 152] width 612 height 304
click at [408, 184] on div "Cancelar OK" at bounding box center [306, 152] width 612 height 304
click at [312, 175] on div "Use the arrow keys to move the crop selection area" at bounding box center [305, 199] width 179 height 60
click at [386, 165] on span "OK" at bounding box center [383, 160] width 9 height 10
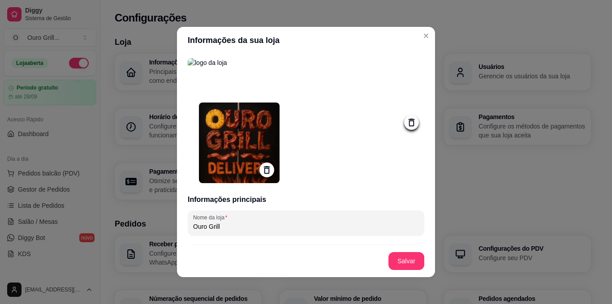
click at [409, 126] on icon at bounding box center [412, 123] width 6 height 8
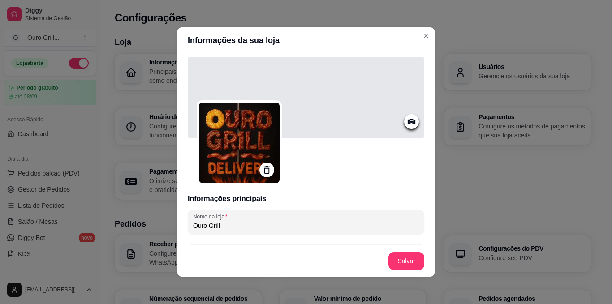
click at [406, 126] on icon at bounding box center [411, 121] width 10 height 10
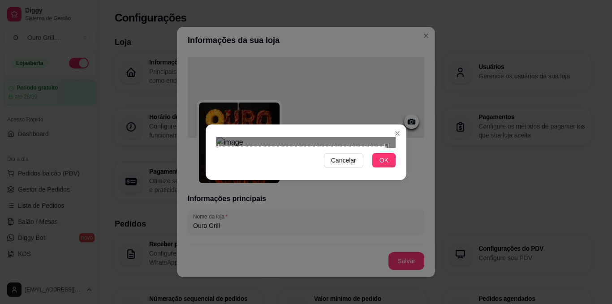
click at [194, 108] on div "Cancelar OK" at bounding box center [306, 152] width 612 height 304
click at [415, 181] on div "Cancelar OK" at bounding box center [306, 152] width 612 height 304
click at [310, 178] on div "Use the arrow keys to move the crop selection area" at bounding box center [305, 182] width 179 height 60
click at [382, 165] on span "OK" at bounding box center [383, 160] width 9 height 10
